Goal: Task Accomplishment & Management: Use online tool/utility

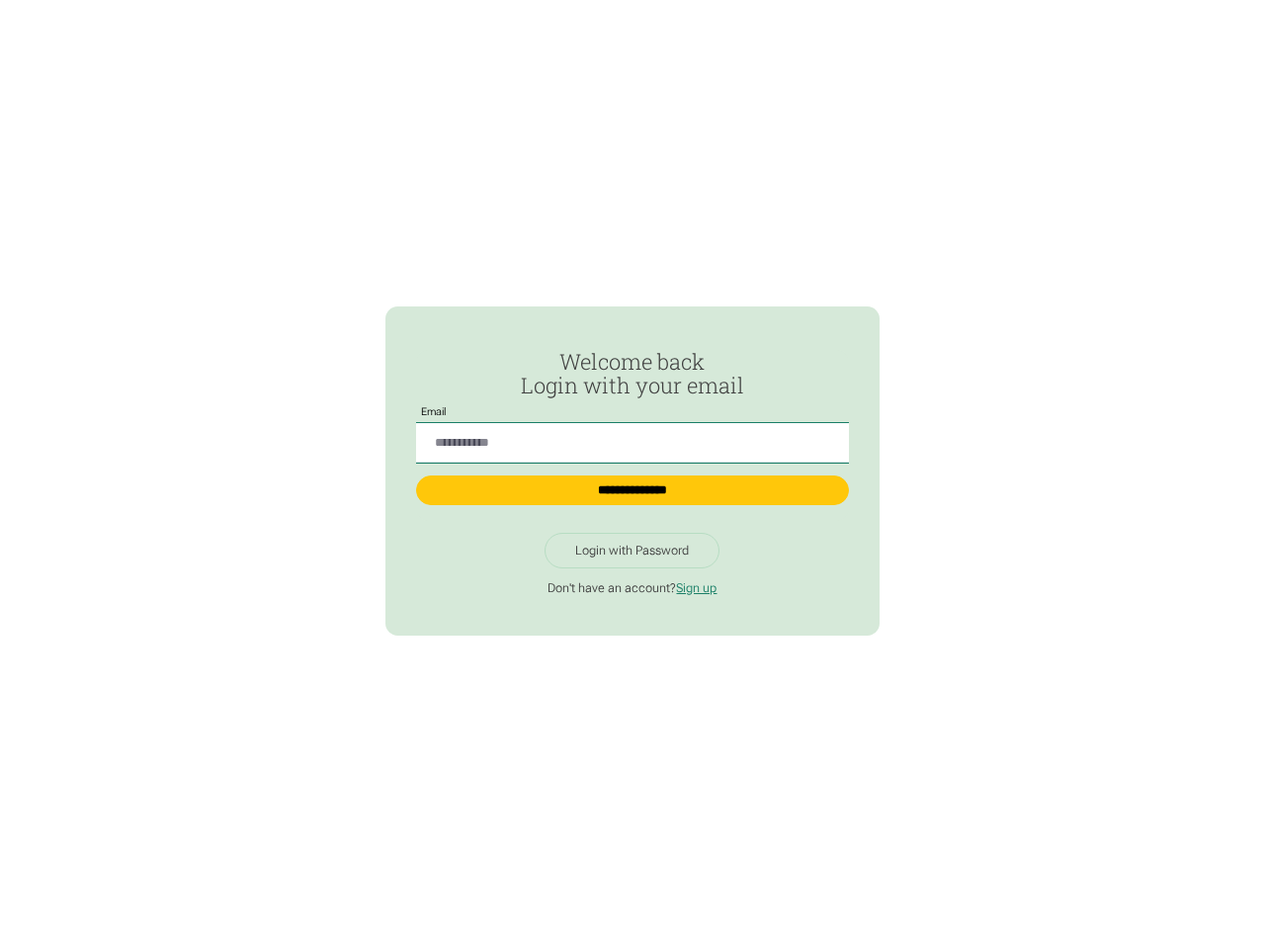
click at [632, 435] on input "Passwordless Login" at bounding box center [632, 443] width 432 height 41
